Goal: Information Seeking & Learning: Learn about a topic

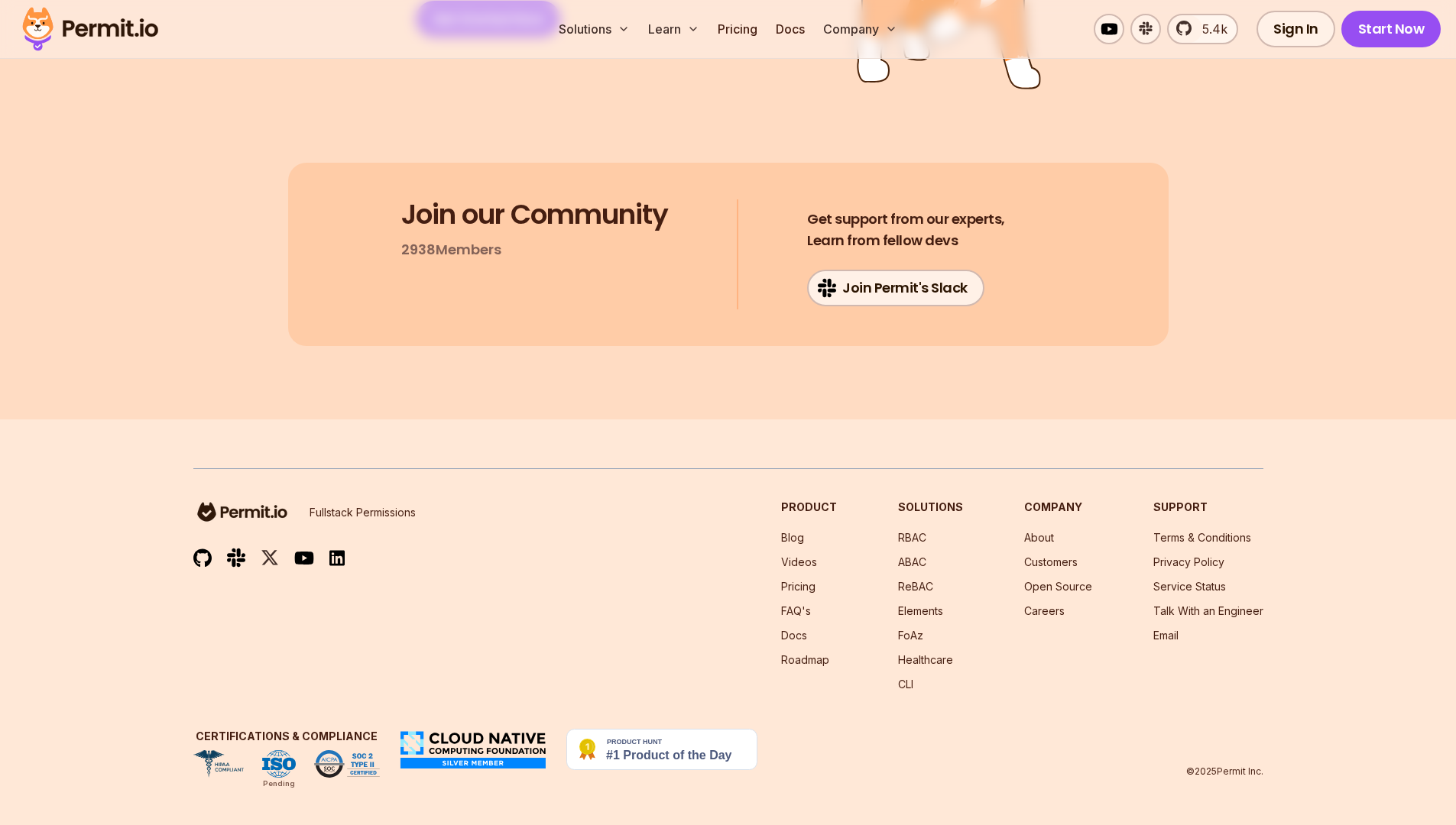
scroll to position [8074, 0]
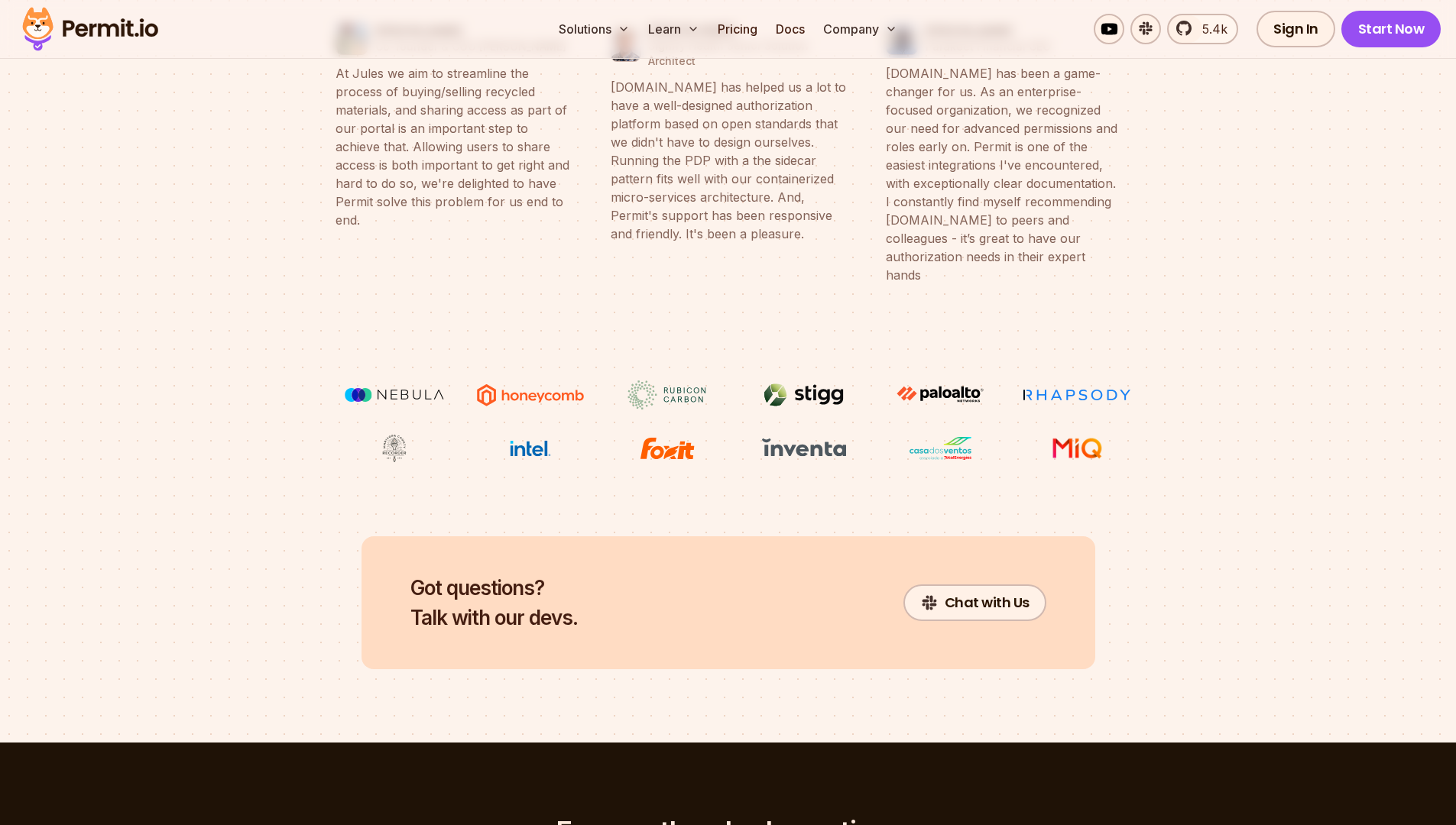
scroll to position [6340, 0]
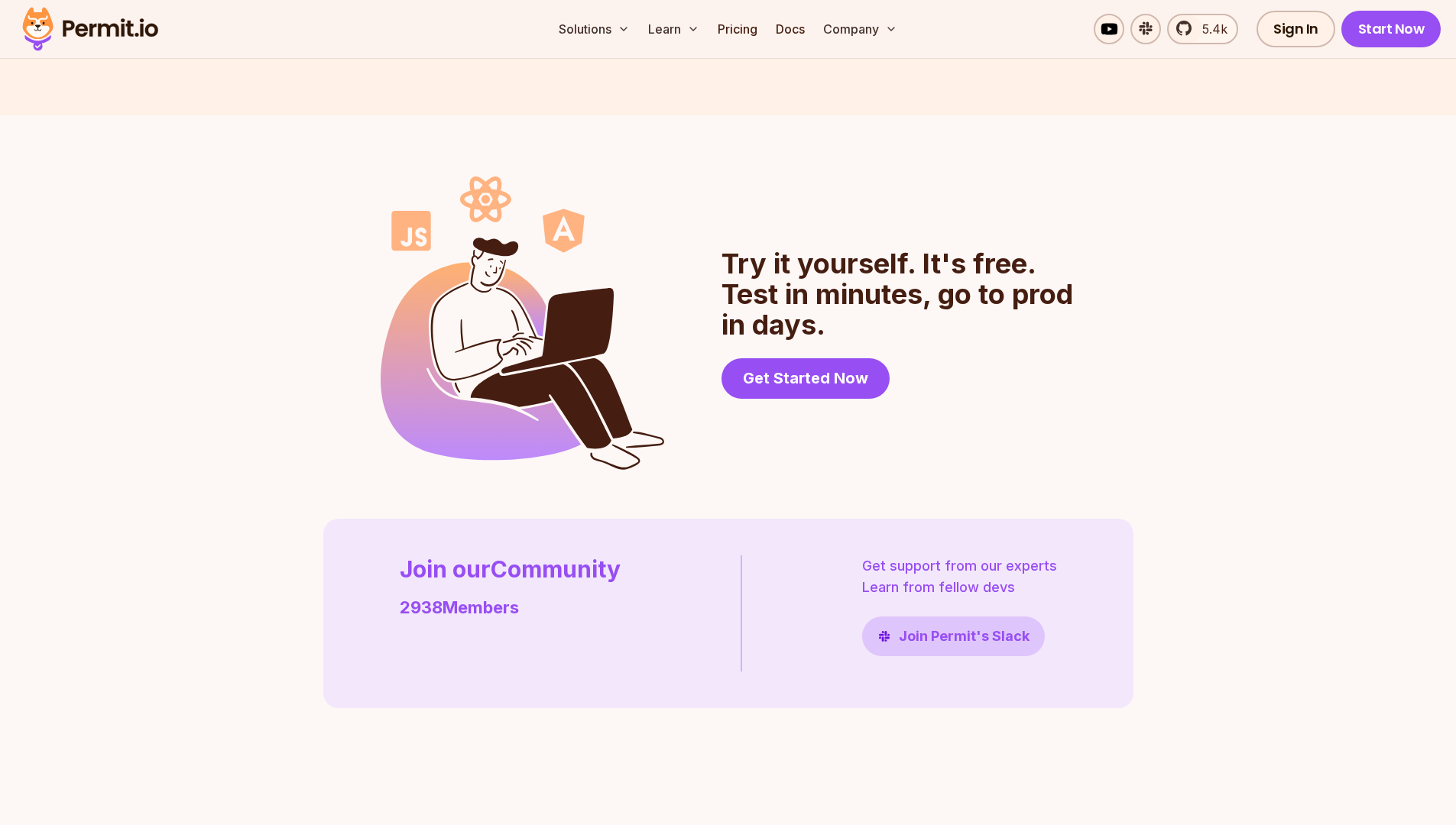
scroll to position [3957, 0]
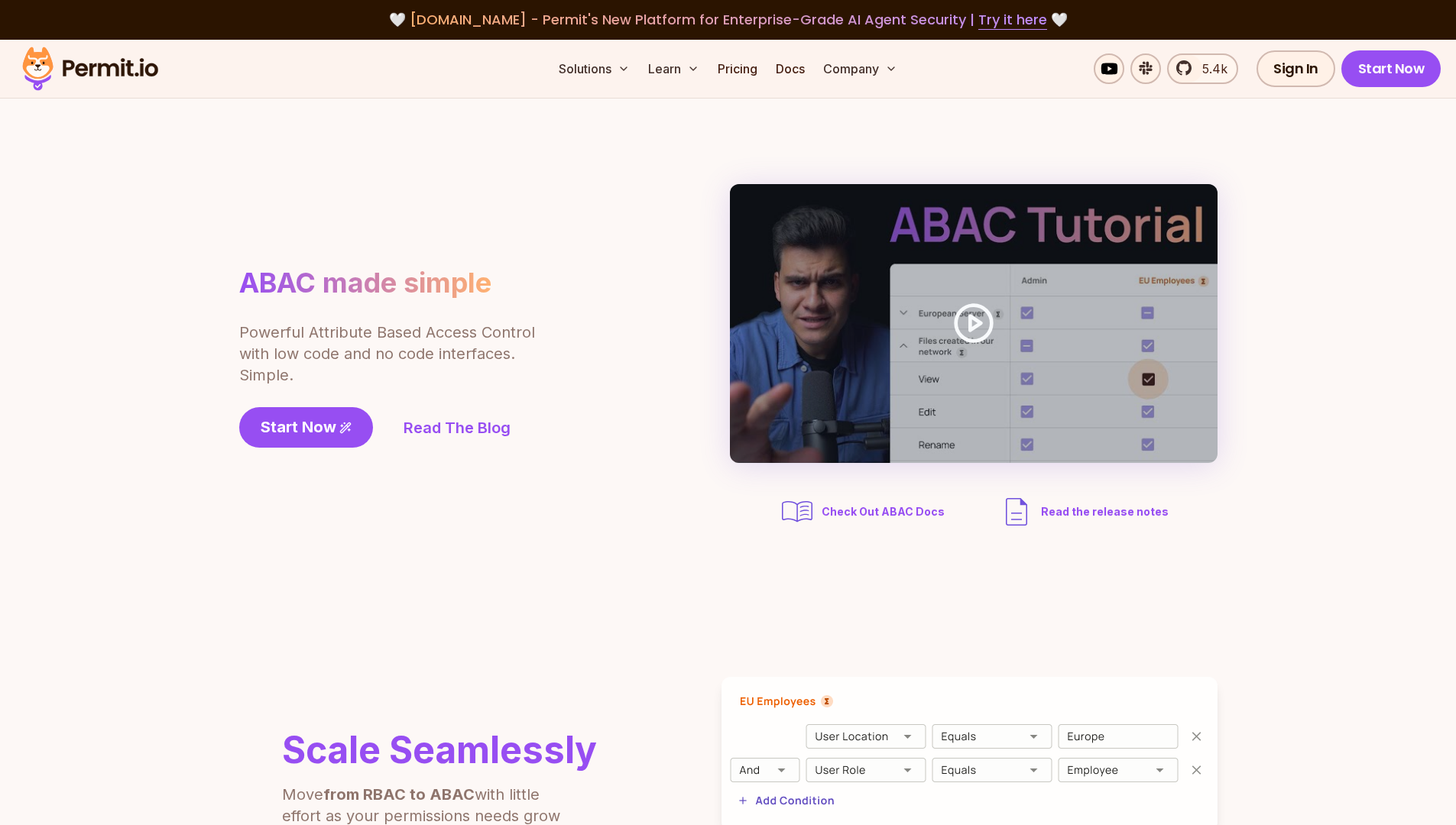
scroll to position [2376, 0]
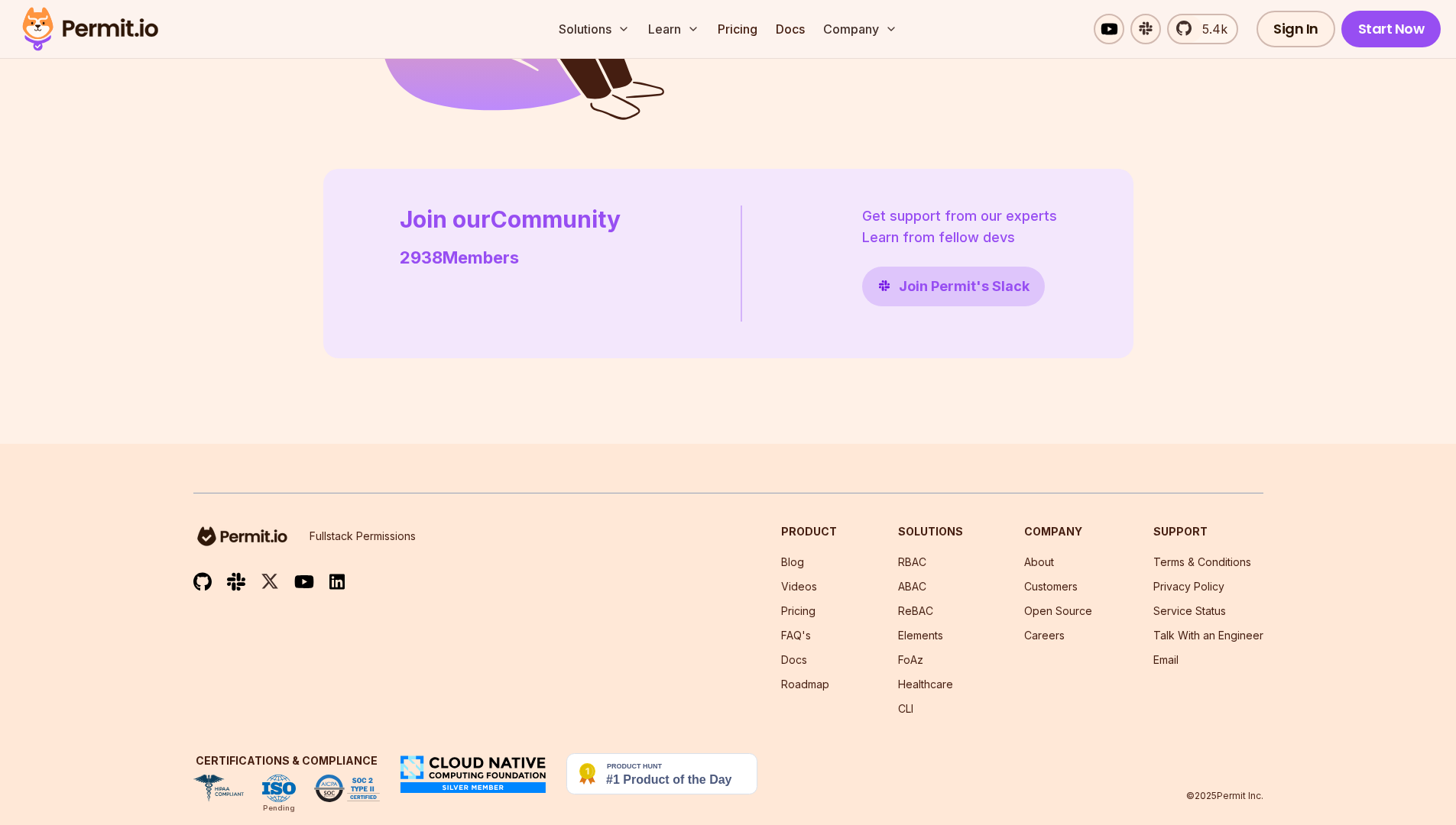
scroll to position [4304, 0]
